Goal: Check status

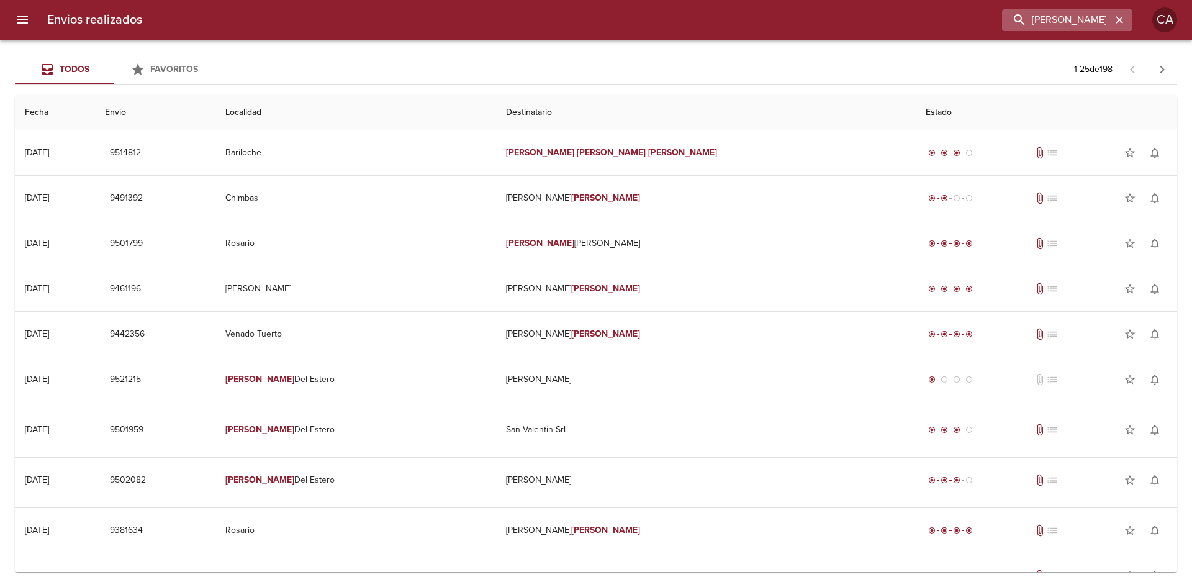
click at [1121, 22] on icon "button" at bounding box center [1119, 19] width 7 height 7
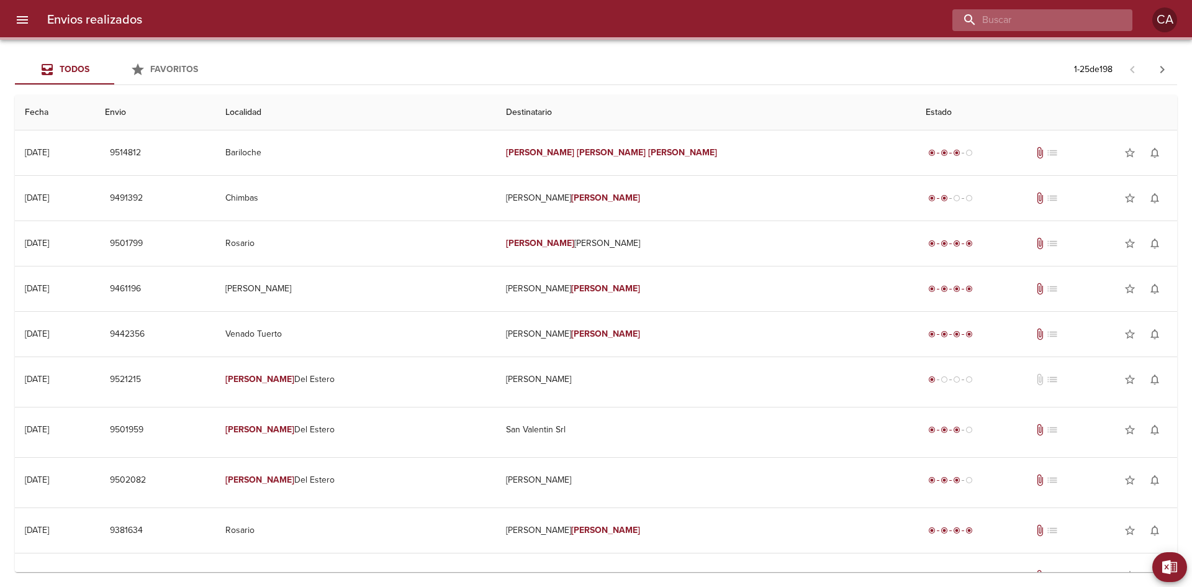
click at [1054, 22] on input "buscar" at bounding box center [1032, 20] width 159 height 22
paste input "[PERSON_NAME]"
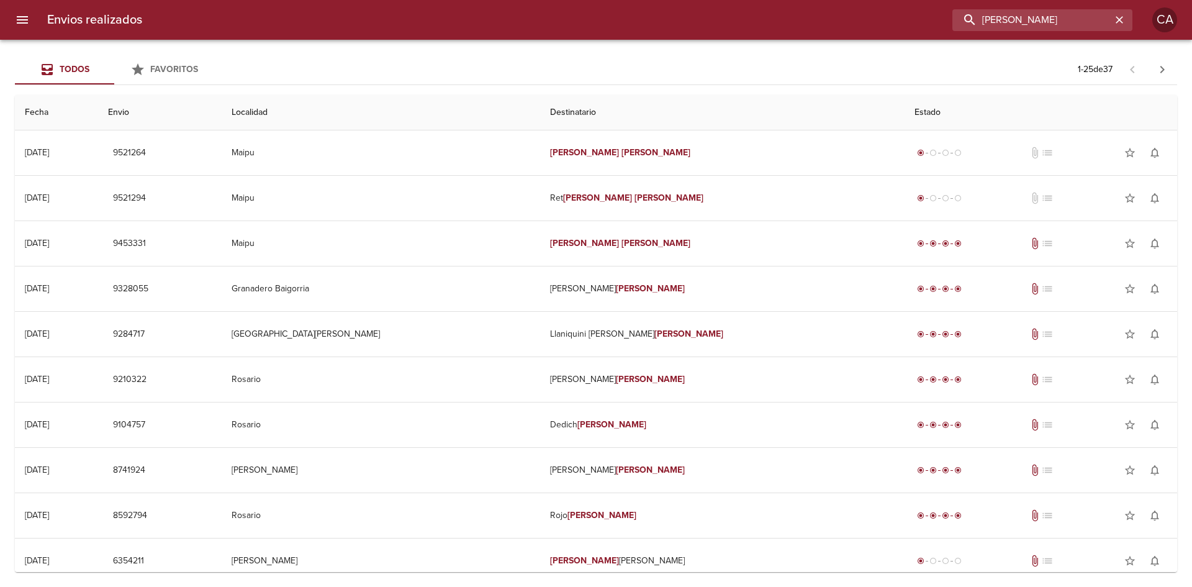
drag, startPoint x: 1100, startPoint y: 17, endPoint x: 828, endPoint y: 30, distance: 271.6
click at [828, 30] on div "[PERSON_NAME]" at bounding box center [642, 20] width 980 height 22
paste input "[PERSON_NAME] [PERSON_NAME]"
type input "[PERSON_NAME] [PERSON_NAME]"
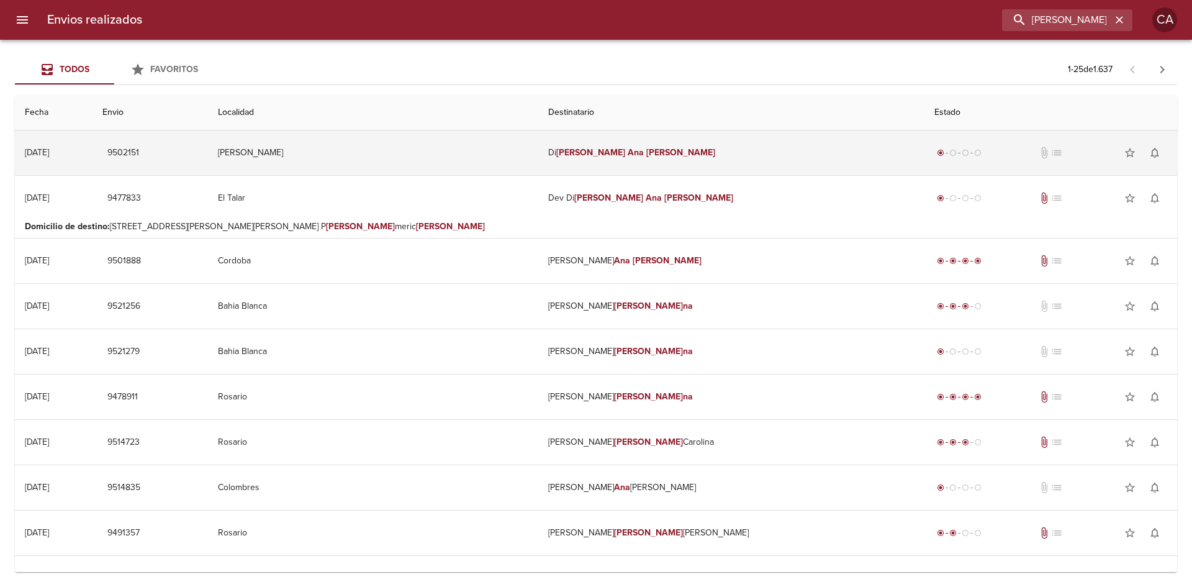
click at [704, 152] on td "[PERSON_NAME] [PERSON_NAME]" at bounding box center [731, 152] width 386 height 45
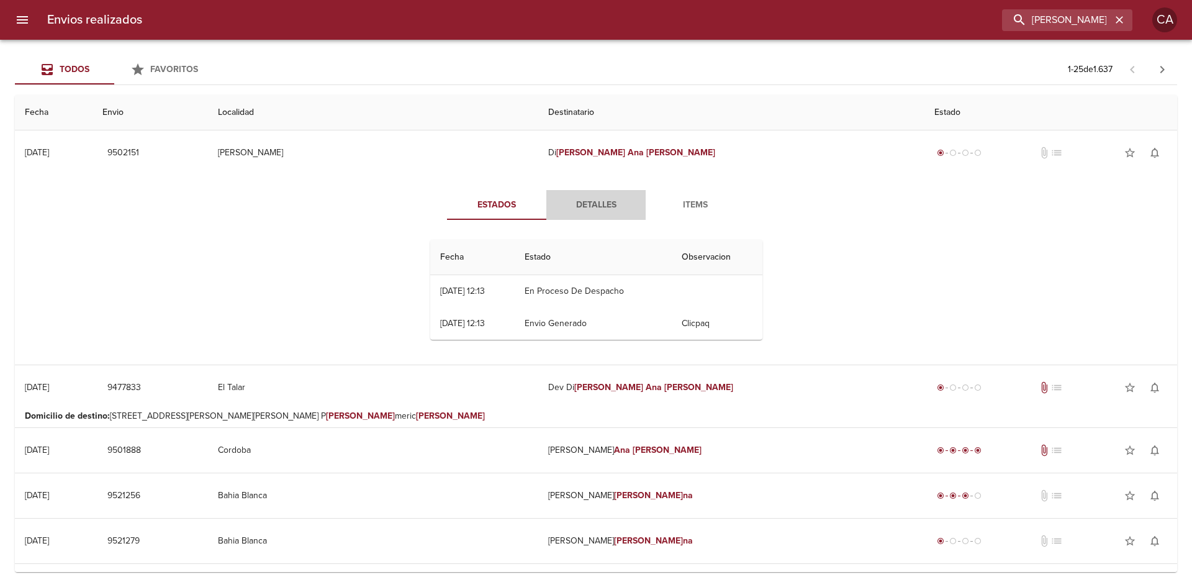
click at [600, 203] on span "Detalles" at bounding box center [596, 205] width 84 height 16
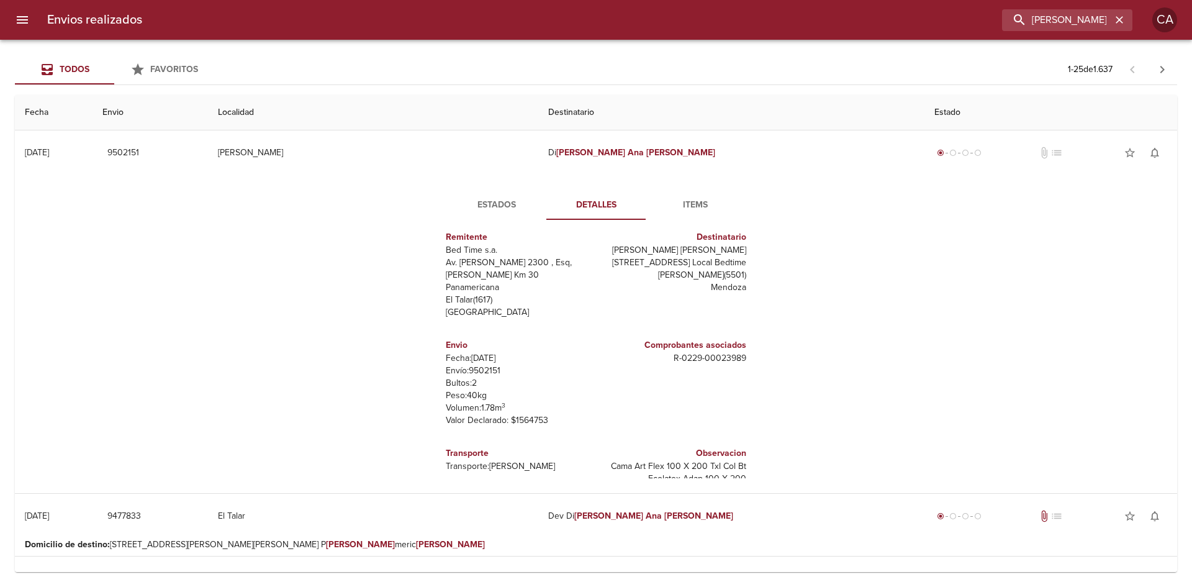
scroll to position [19, 0]
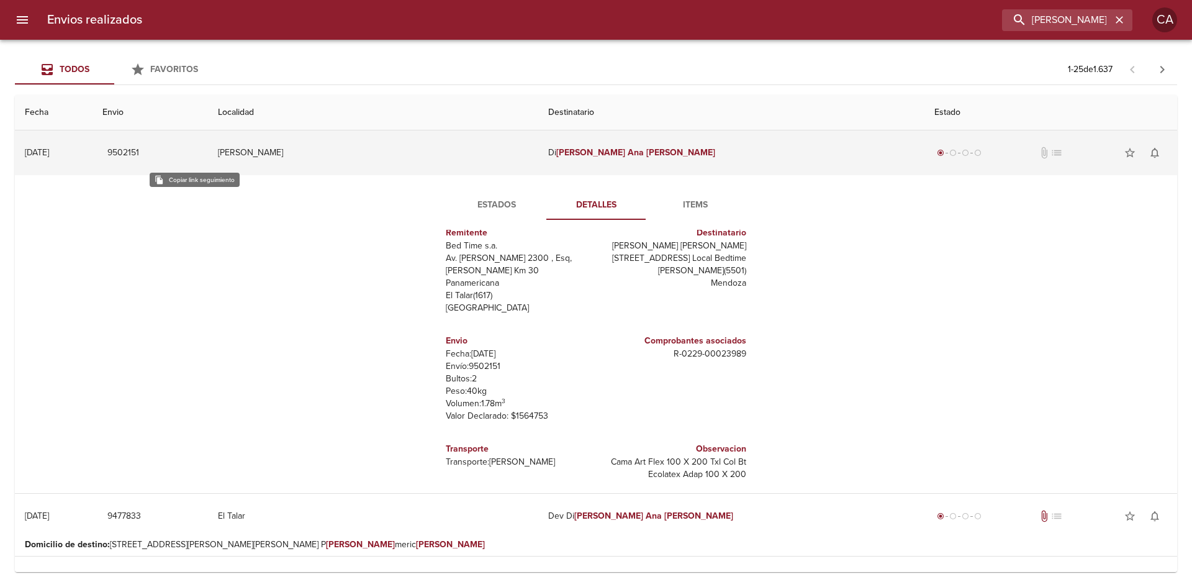
click at [139, 154] on span "9502151" at bounding box center [123, 153] width 32 height 16
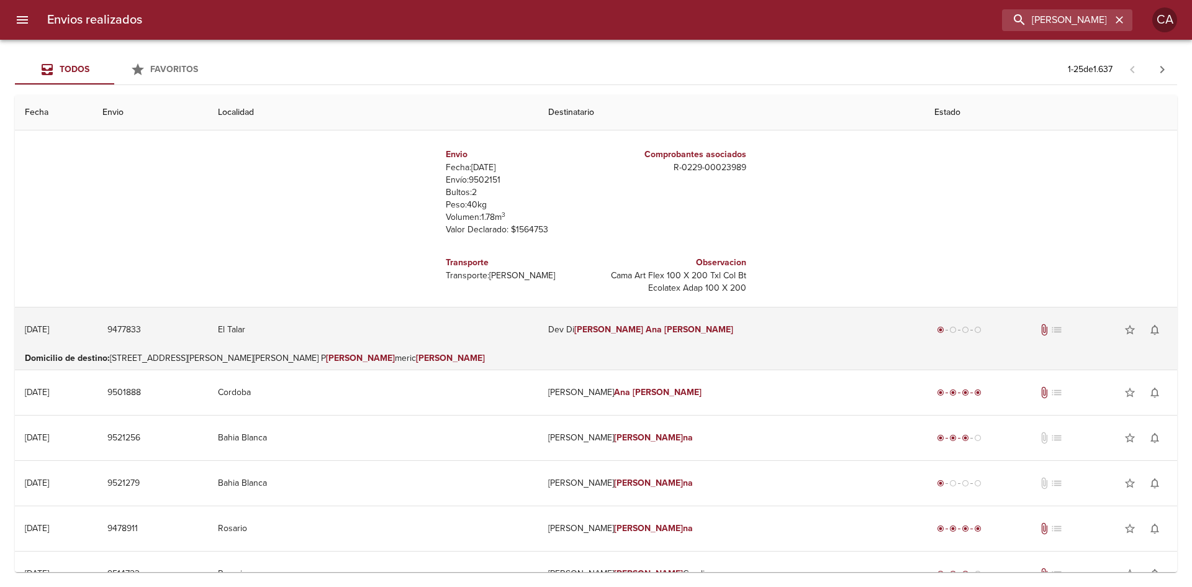
scroll to position [0, 0]
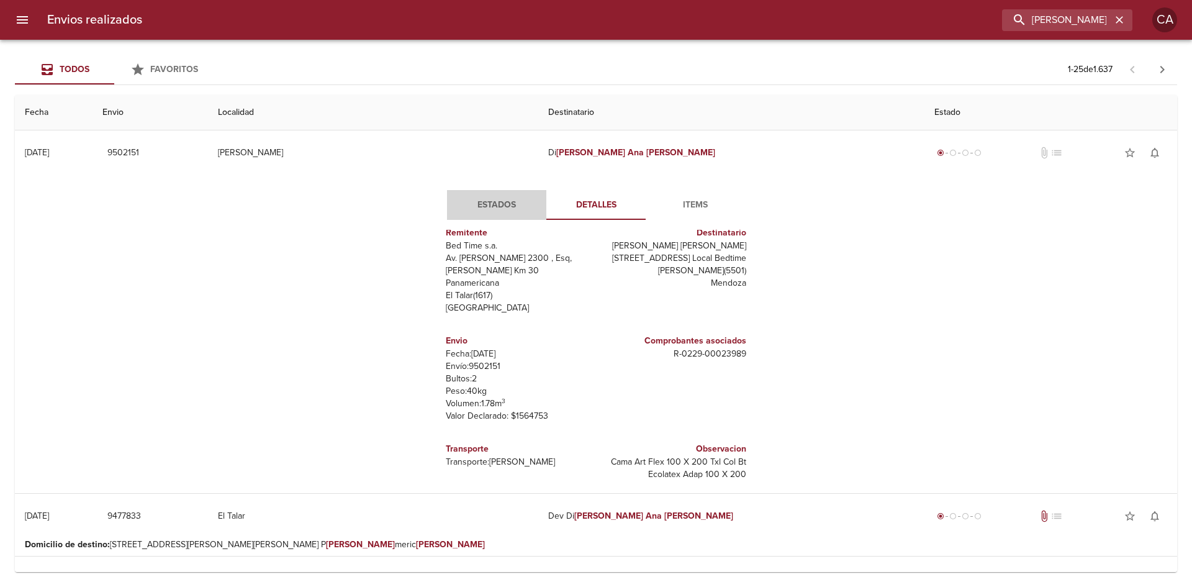
click at [496, 204] on span "Estados" at bounding box center [497, 205] width 84 height 16
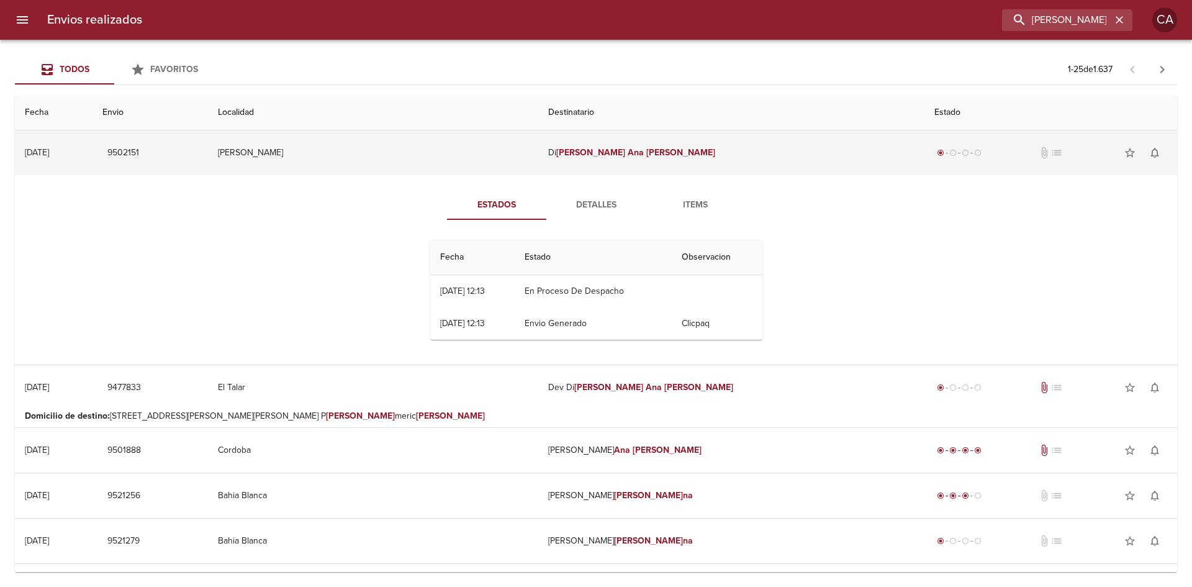
click at [208, 155] on td "9502151" at bounding box center [150, 152] width 115 height 45
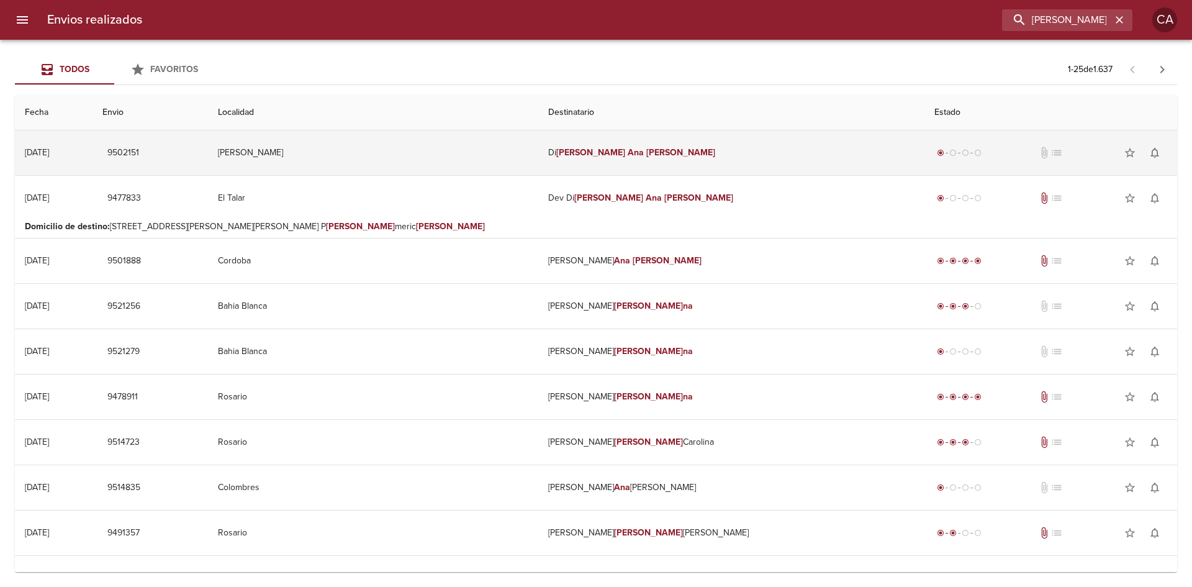
click at [208, 160] on td "9502151" at bounding box center [150, 152] width 115 height 45
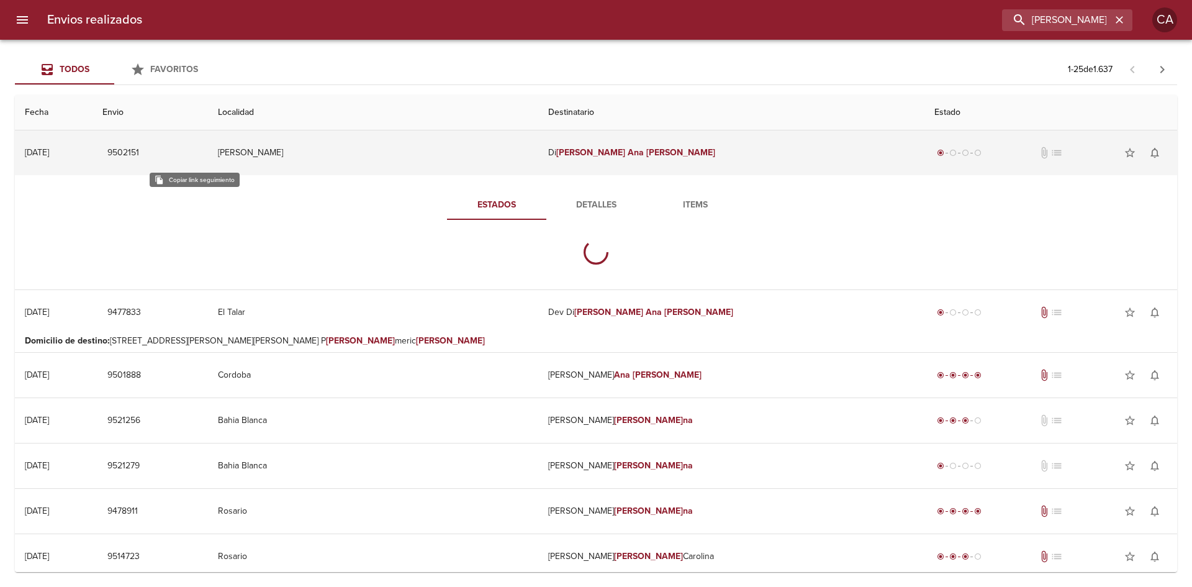
click at [139, 147] on span "9502151" at bounding box center [123, 153] width 32 height 16
